Goal: Task Accomplishment & Management: Manage account settings

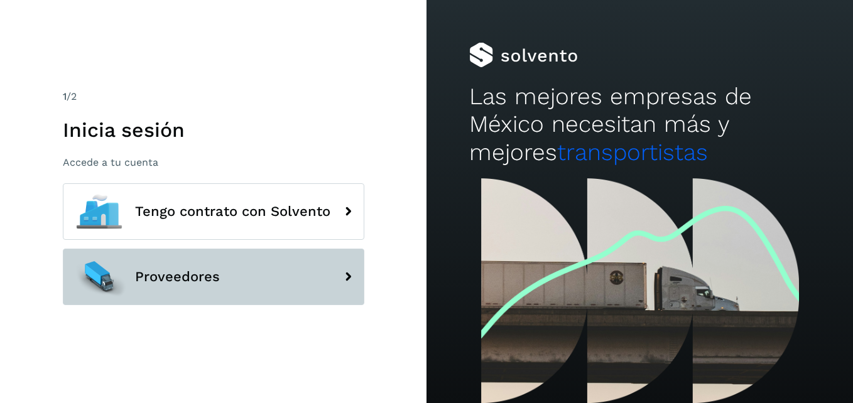
click at [217, 273] on span "Proveedores" at bounding box center [177, 276] width 85 height 15
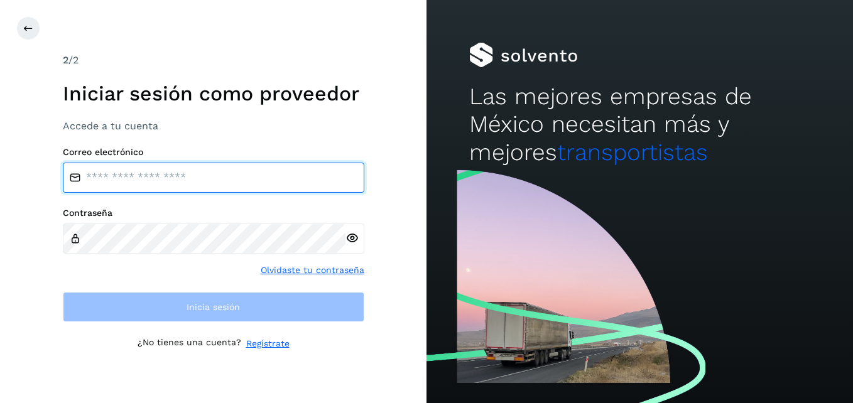
click at [211, 187] on input "email" at bounding box center [214, 178] width 302 height 30
type input "**********"
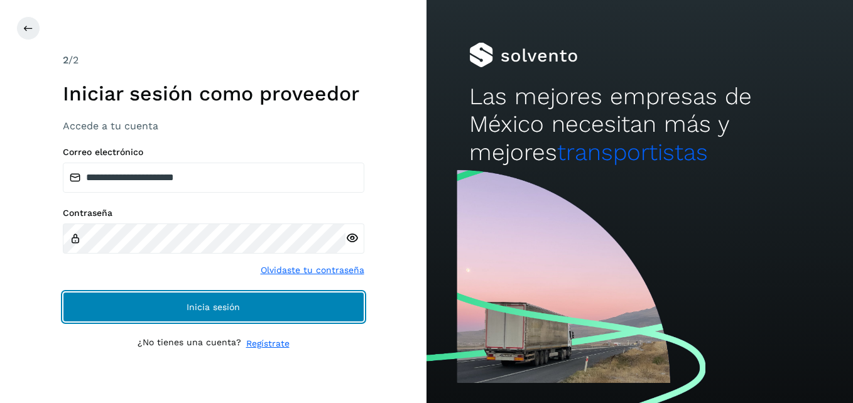
click at [212, 307] on span "Inicia sesión" at bounding box center [213, 307] width 53 height 9
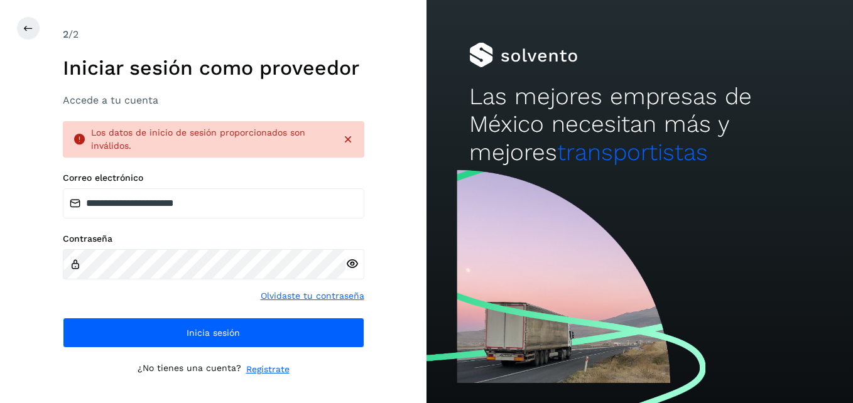
click at [351, 260] on icon at bounding box center [351, 264] width 13 height 13
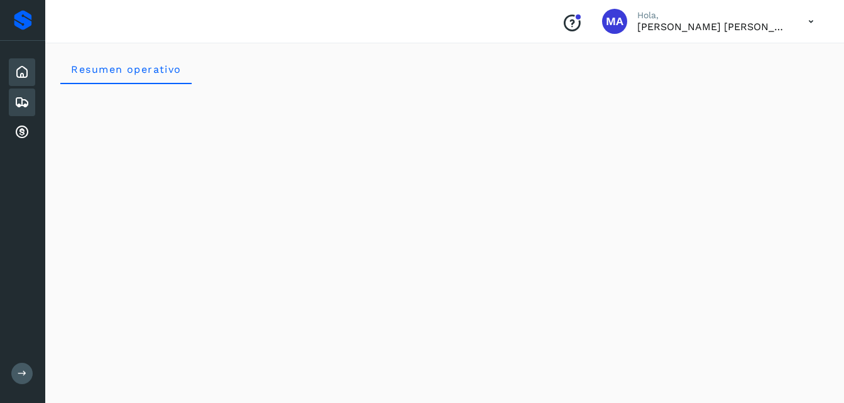
click at [14, 90] on div "Embarques" at bounding box center [22, 103] width 26 height 28
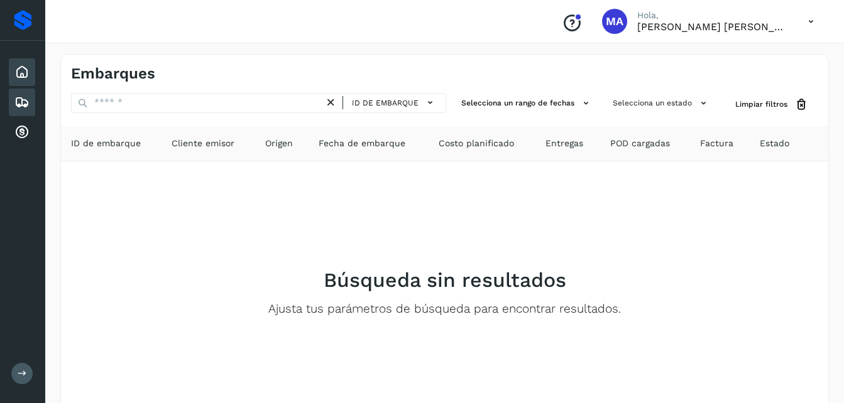
click at [27, 74] on icon at bounding box center [21, 72] width 15 height 15
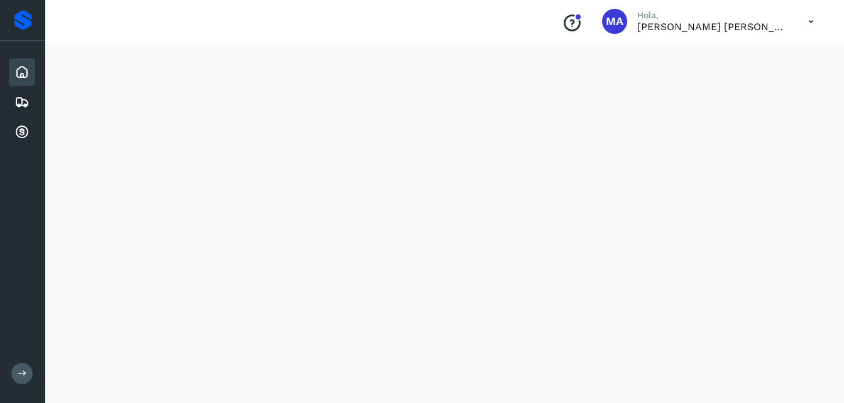
scroll to position [45, 0]
click at [29, 98] on icon at bounding box center [21, 102] width 15 height 15
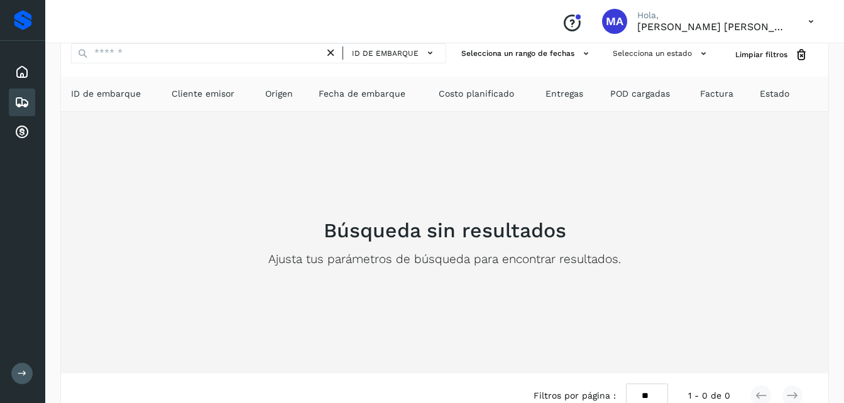
scroll to position [80, 0]
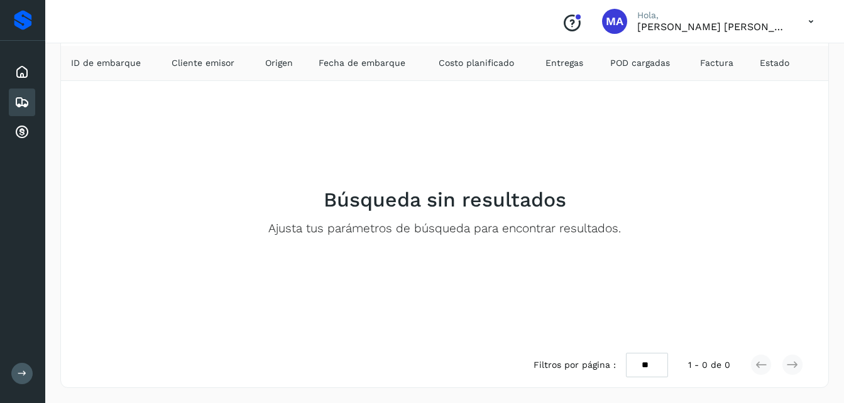
drag, startPoint x: 201, startPoint y: 189, endPoint x: 40, endPoint y: 146, distance: 167.1
click at [40, 146] on div "Proveedores Inicio Embarques Cuentas por cobrar Salir Conoce nuestros beneficio…" at bounding box center [422, 162] width 844 height 484
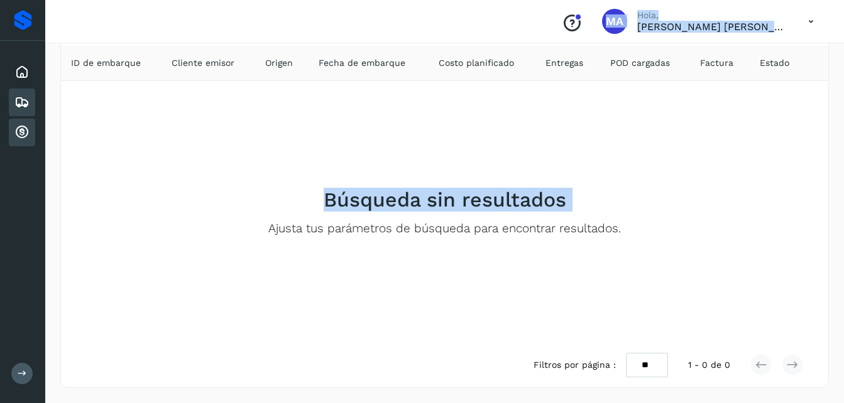
drag, startPoint x: 40, startPoint y: 146, endPoint x: 32, endPoint y: 141, distance: 9.1
click at [32, 141] on div "Cuentas por cobrar" at bounding box center [22, 133] width 26 height 28
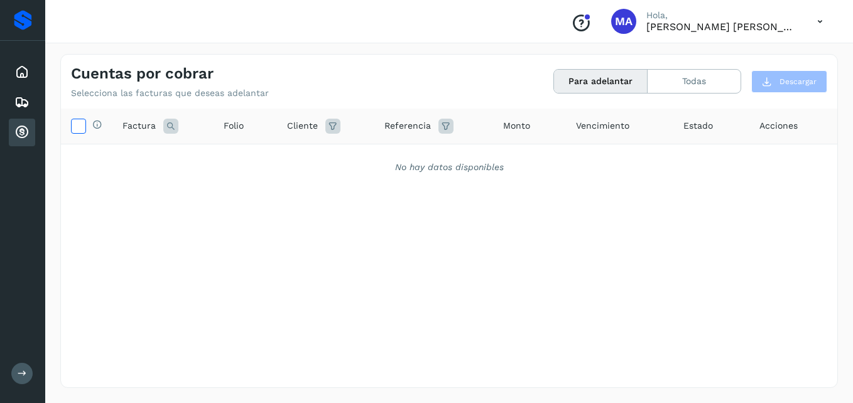
click at [78, 128] on icon at bounding box center [78, 125] width 13 height 13
click at [659, 74] on button "Todas" at bounding box center [694, 81] width 93 height 23
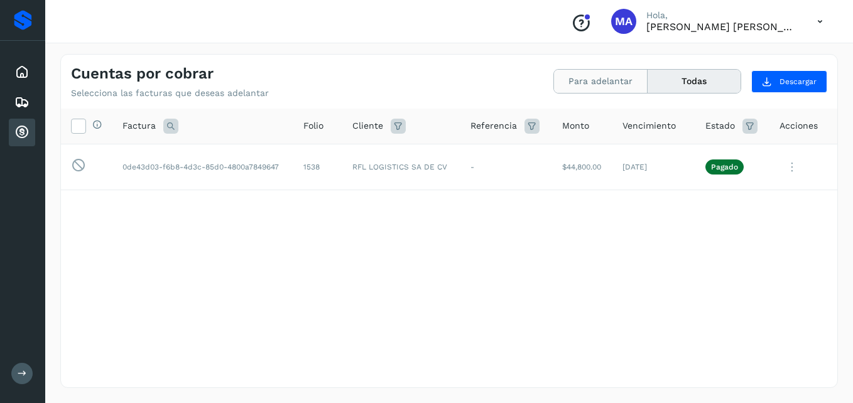
click at [613, 82] on button "Para adelantar" at bounding box center [601, 81] width 94 height 23
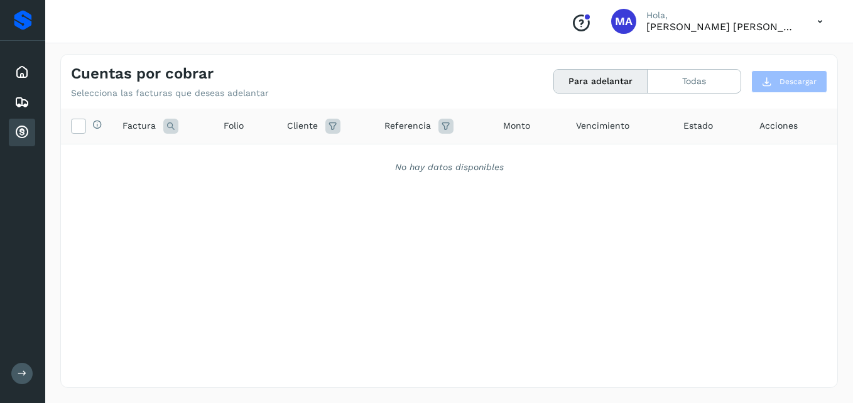
drag, startPoint x: 577, startPoint y: 40, endPoint x: 582, endPoint y: 31, distance: 10.4
click at [582, 31] on div "Conoce nuestros beneficios [PERSON_NAME], [PERSON_NAME] [PERSON_NAME]" at bounding box center [449, 21] width 808 height 43
click at [582, 31] on icon "Conoce nuestros beneficios" at bounding box center [581, 23] width 20 height 20
